Goal: Information Seeking & Learning: Learn about a topic

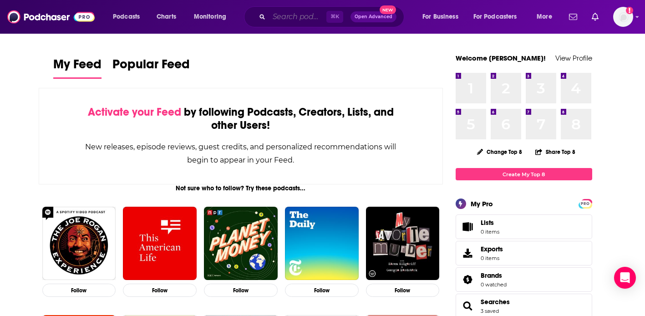
click at [288, 13] on input "Search podcasts, credits, & more..." at bounding box center [297, 17] width 57 height 15
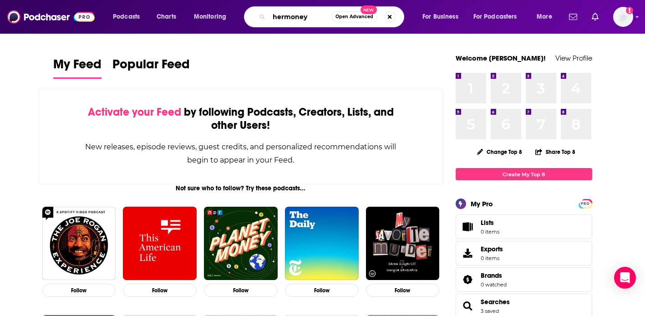
type input "hermoney"
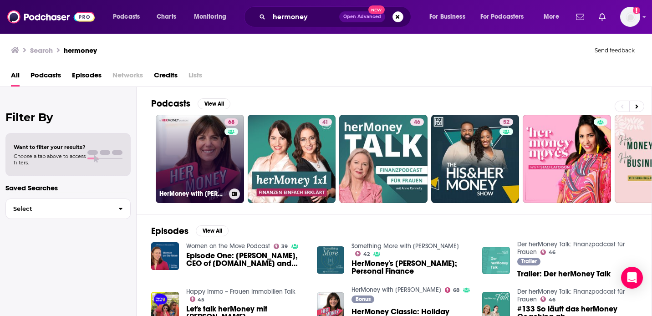
click at [197, 155] on link "68 HerMoney with [PERSON_NAME]" at bounding box center [200, 159] width 88 height 88
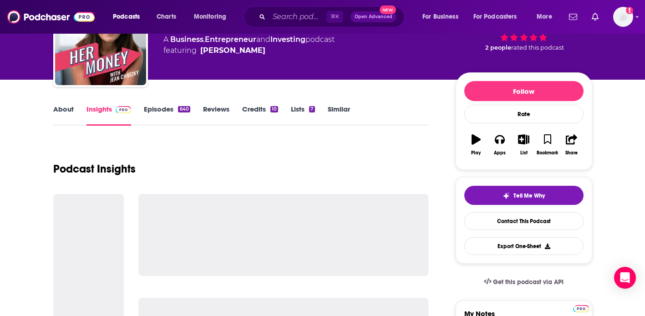
scroll to position [82, 0]
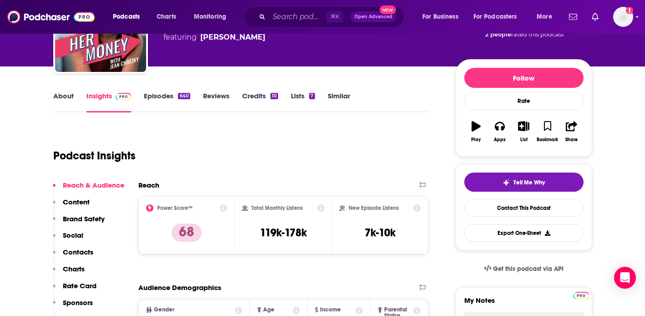
click at [164, 91] on div "About Insights Episodes 640 Reviews Credits 10 Lists 7 Similar" at bounding box center [241, 101] width 376 height 22
click at [165, 97] on link "Episodes 640" at bounding box center [167, 102] width 46 height 21
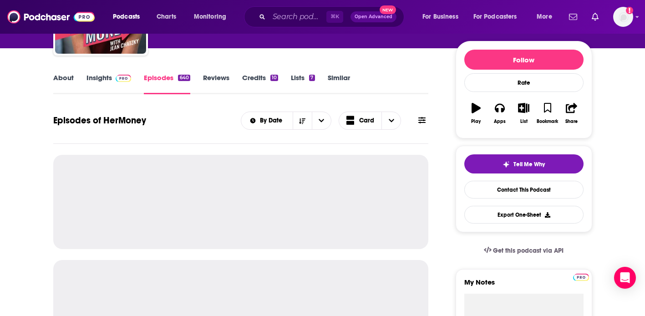
scroll to position [115, 0]
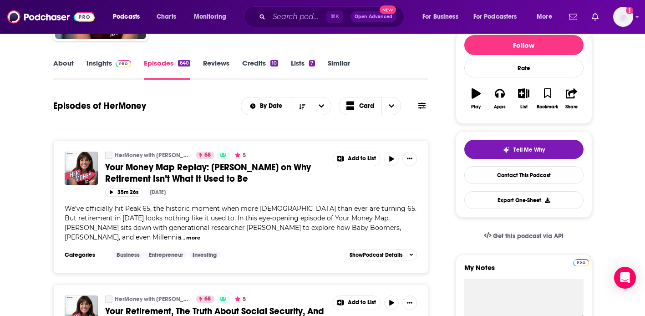
click at [422, 105] on icon at bounding box center [422, 105] width 7 height 7
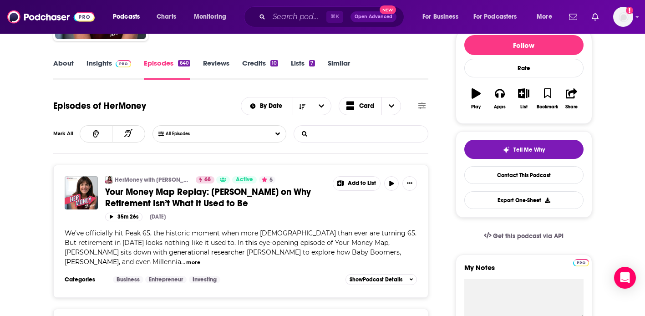
click at [375, 132] on input "List Search Input" at bounding box center [341, 134] width 95 height 16
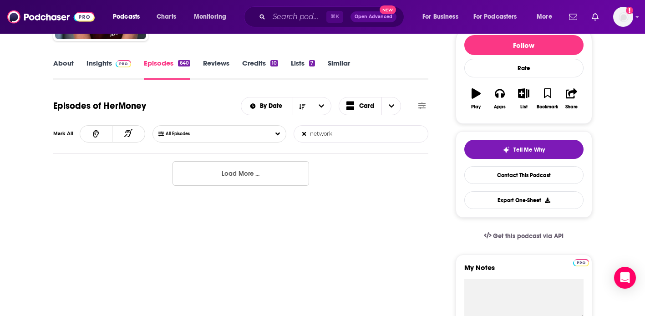
type input "network"
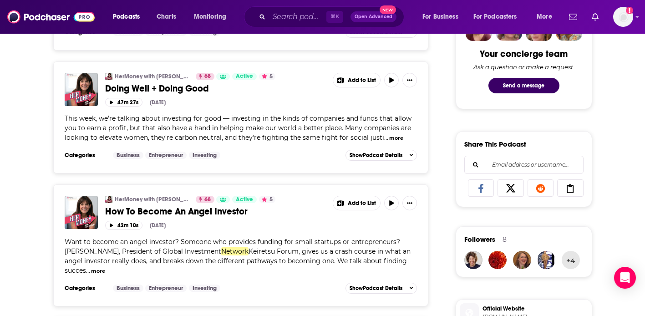
scroll to position [473, 0]
